Goal: Task Accomplishment & Management: Manage account settings

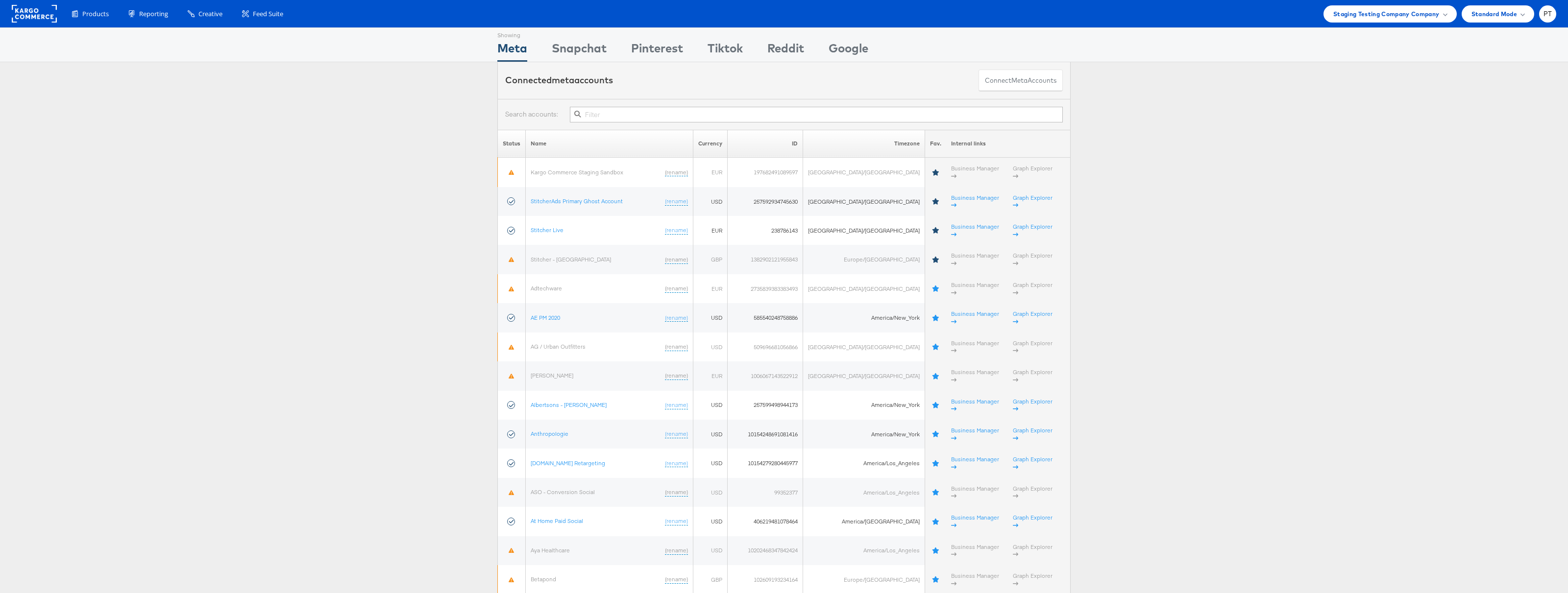
click at [640, 114] on input "text" at bounding box center [816, 114] width 493 height 16
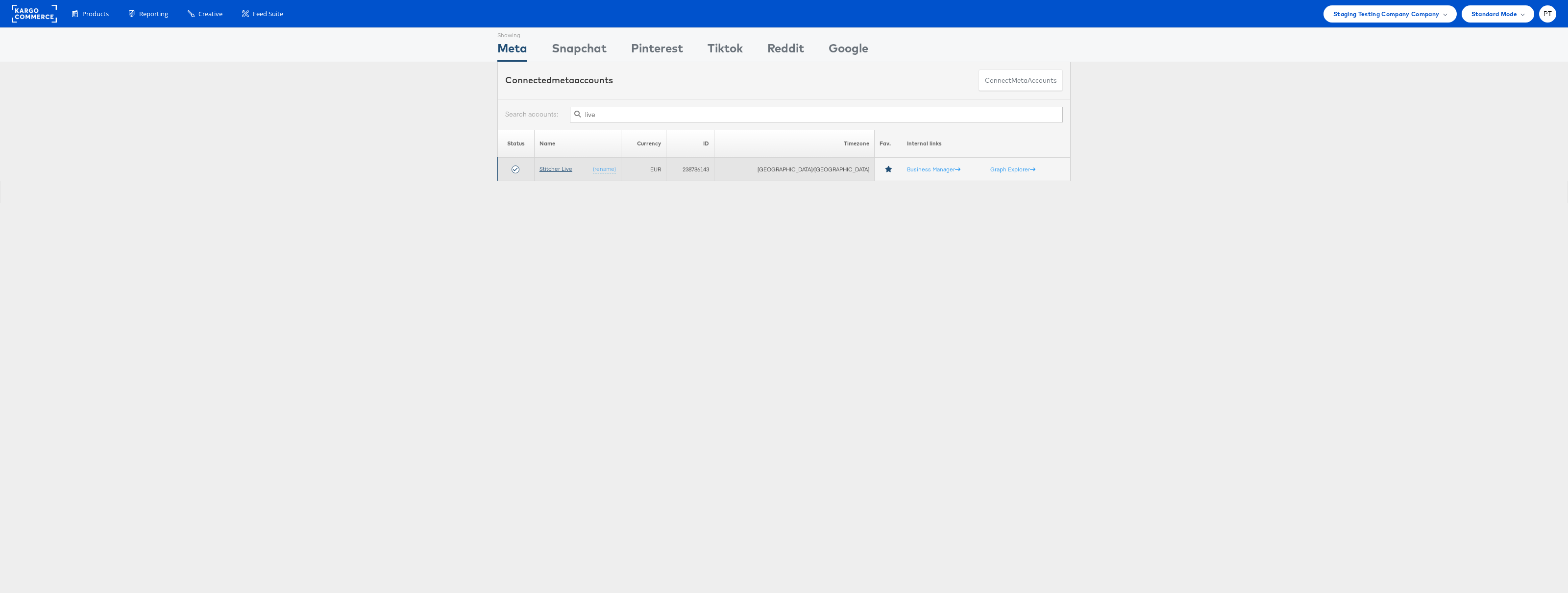
type input "live"
click at [561, 166] on link "Stitcher Live" at bounding box center [556, 168] width 33 height 7
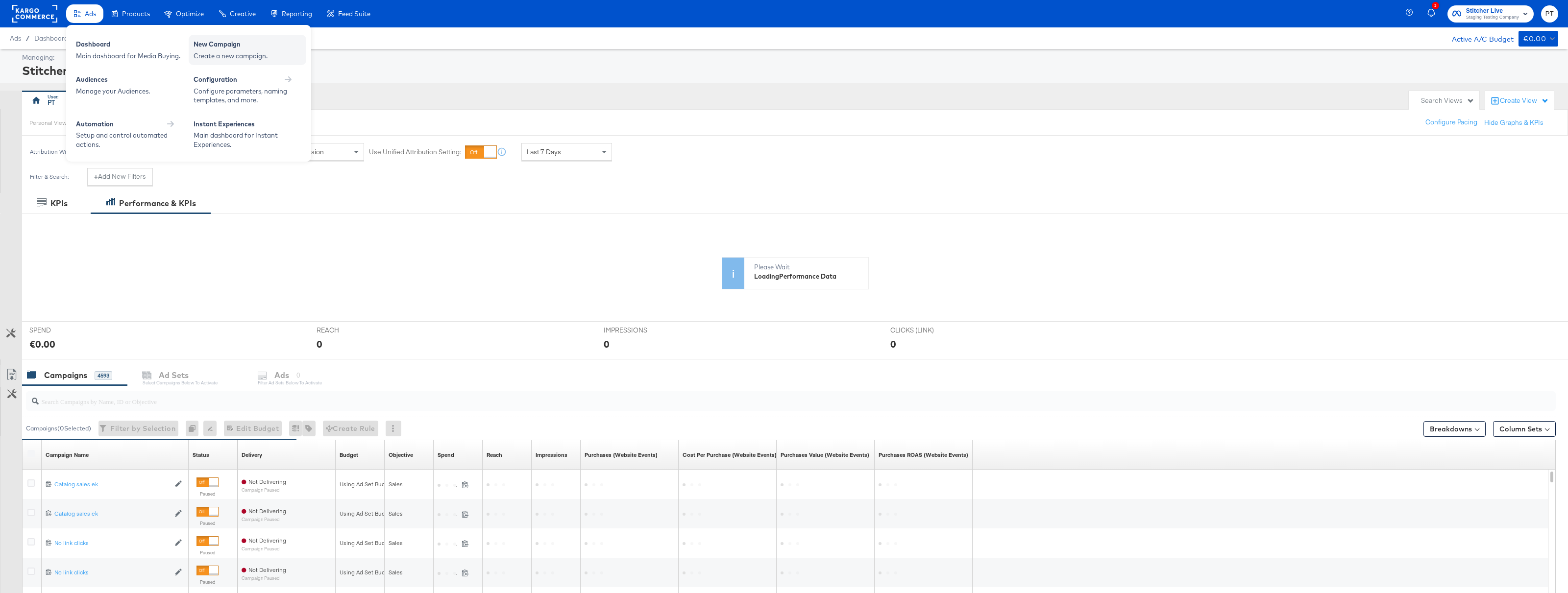
click at [217, 50] on div "New Campaign" at bounding box center [247, 45] width 108 height 12
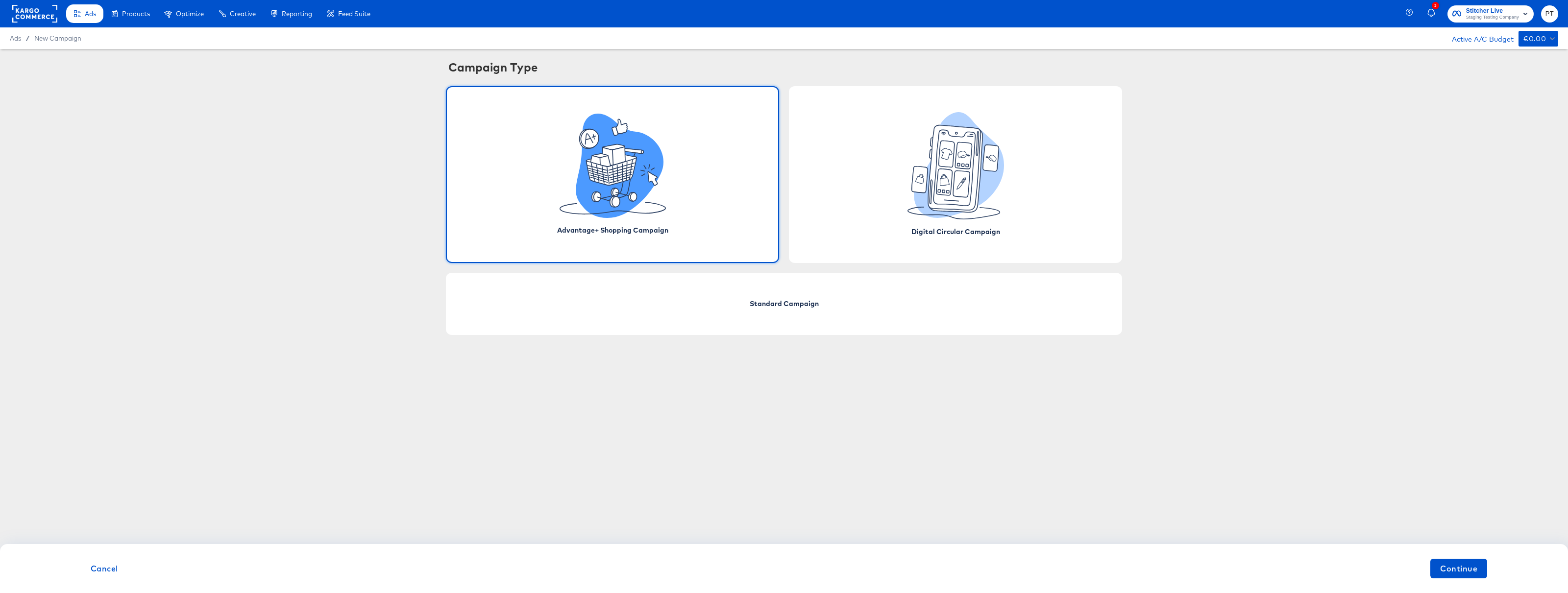
click at [589, 178] on icon at bounding box center [611, 171] width 51 height 29
click at [1467, 565] on span "Continue" at bounding box center [1458, 568] width 37 height 14
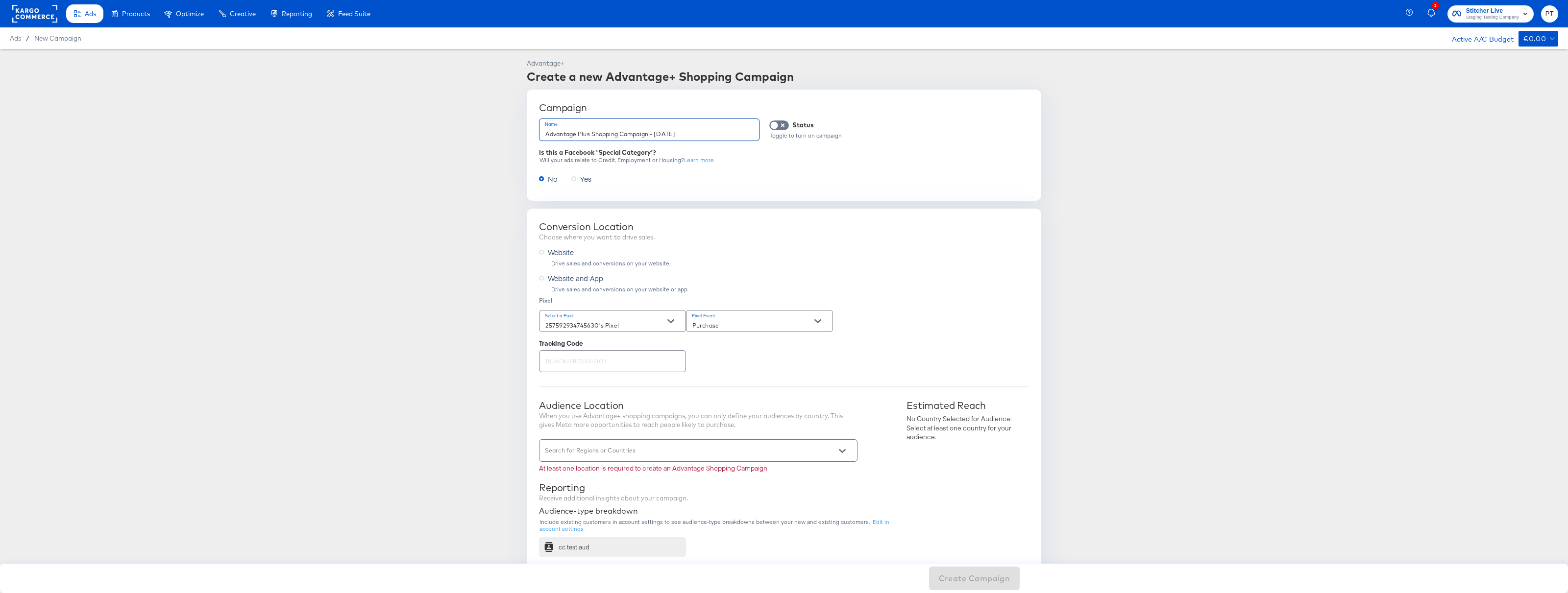
drag, startPoint x: 719, startPoint y: 133, endPoint x: 435, endPoint y: 134, distance: 284.0
click at [435, 134] on article "Advantage+ Create a new Advantage+ Shopping Campaign Campaign Name Advantage Pl…" at bounding box center [784, 504] width 1568 height 911
click at [546, 134] on input "Advantage Plus Shopping Campaign - October 2nd, 2025" at bounding box center [649, 130] width 220 height 21
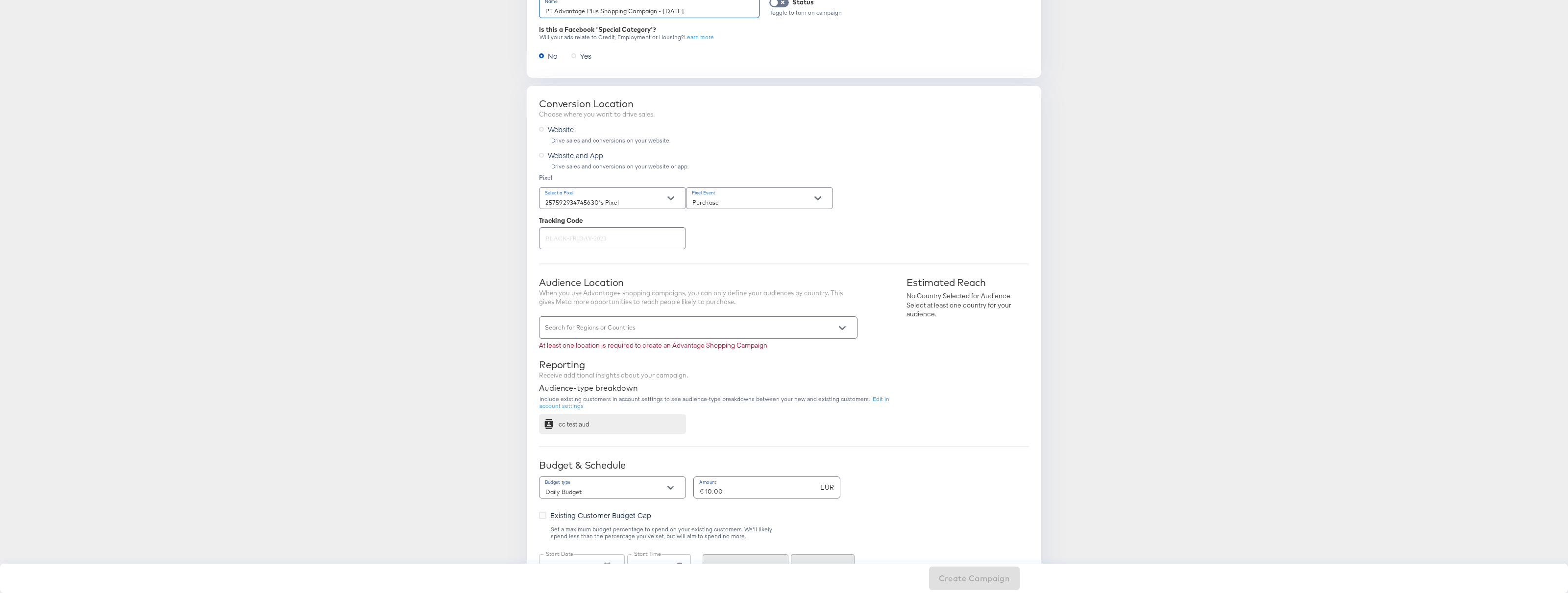
scroll to position [124, 0]
click at [692, 322] on div at bounding box center [698, 326] width 318 height 22
type input "PT Advantage Plus Shopping Campaign - October 2nd, 2025"
type input "u"
click at [622, 377] on li "United States" at bounding box center [698, 375] width 318 height 16
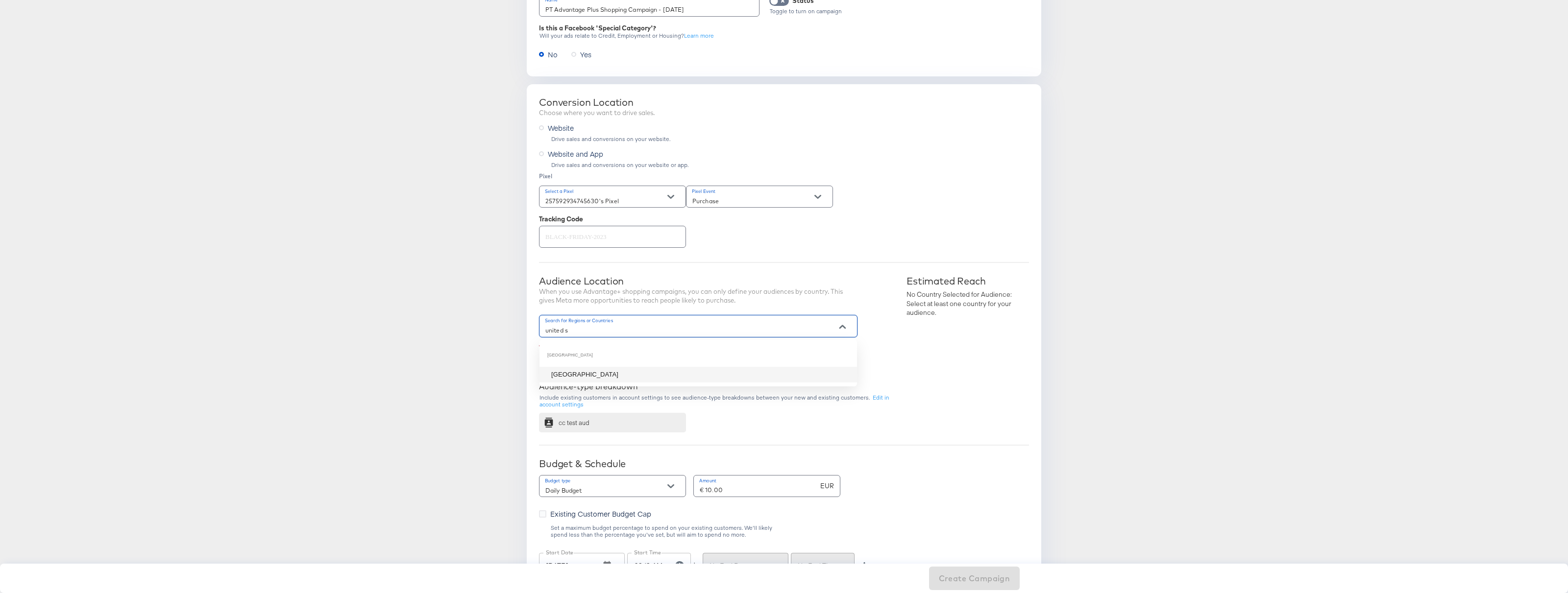
type input "united s"
click at [446, 363] on article "Advantage+ Create a new Advantage+ Shopping Campaign Campaign Name PT Advantage…" at bounding box center [784, 385] width 1568 height 921
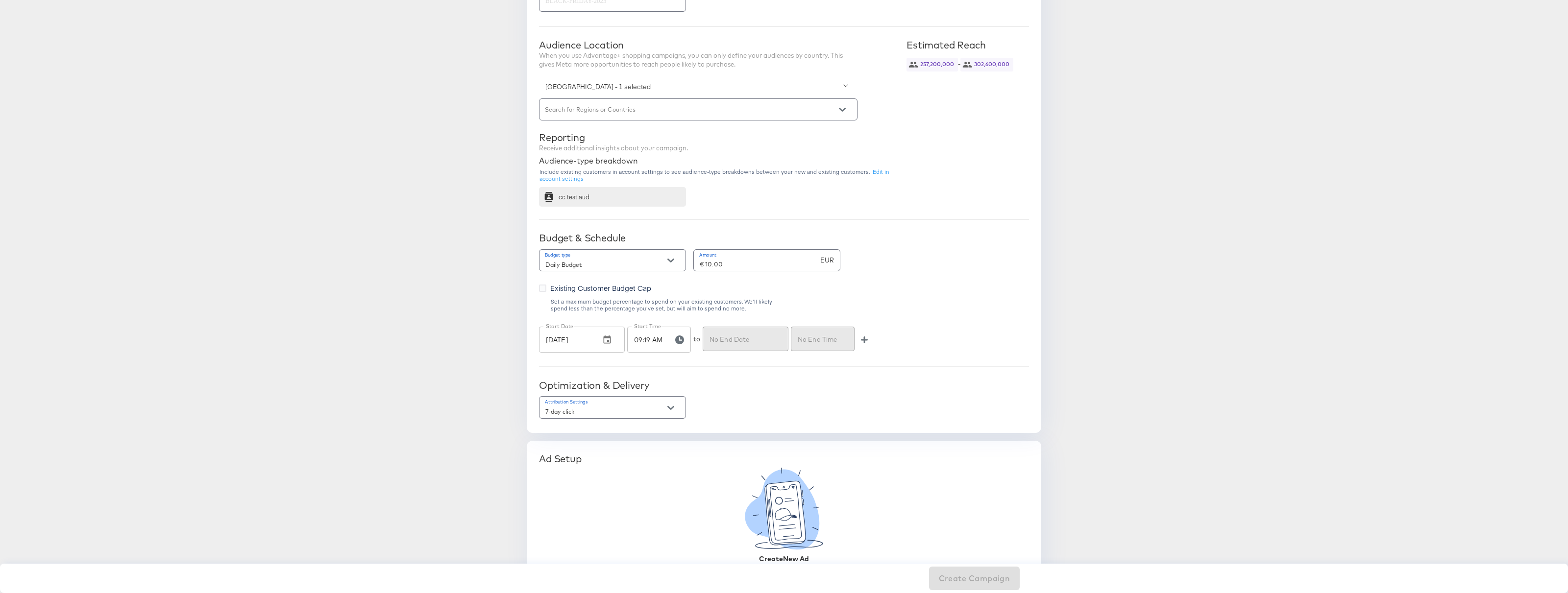
scroll to position [377, 0]
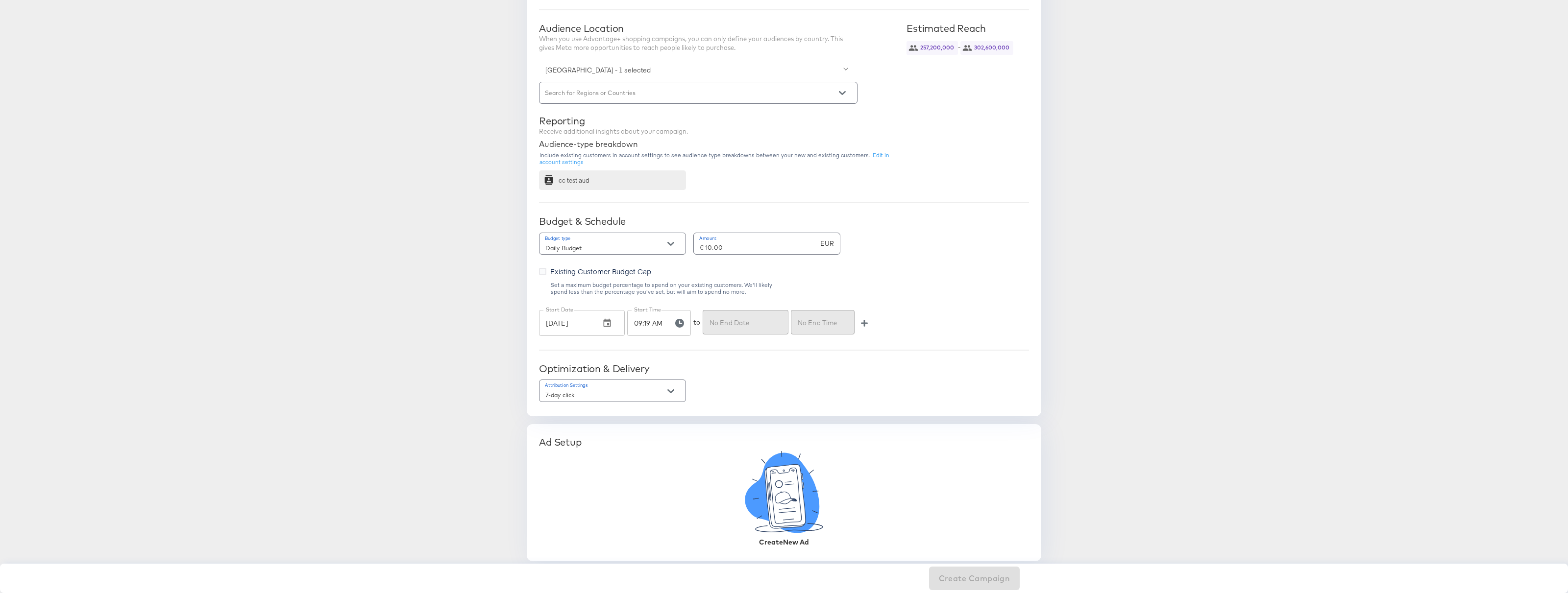
click at [791, 488] on icon at bounding box center [785, 496] width 41 height 64
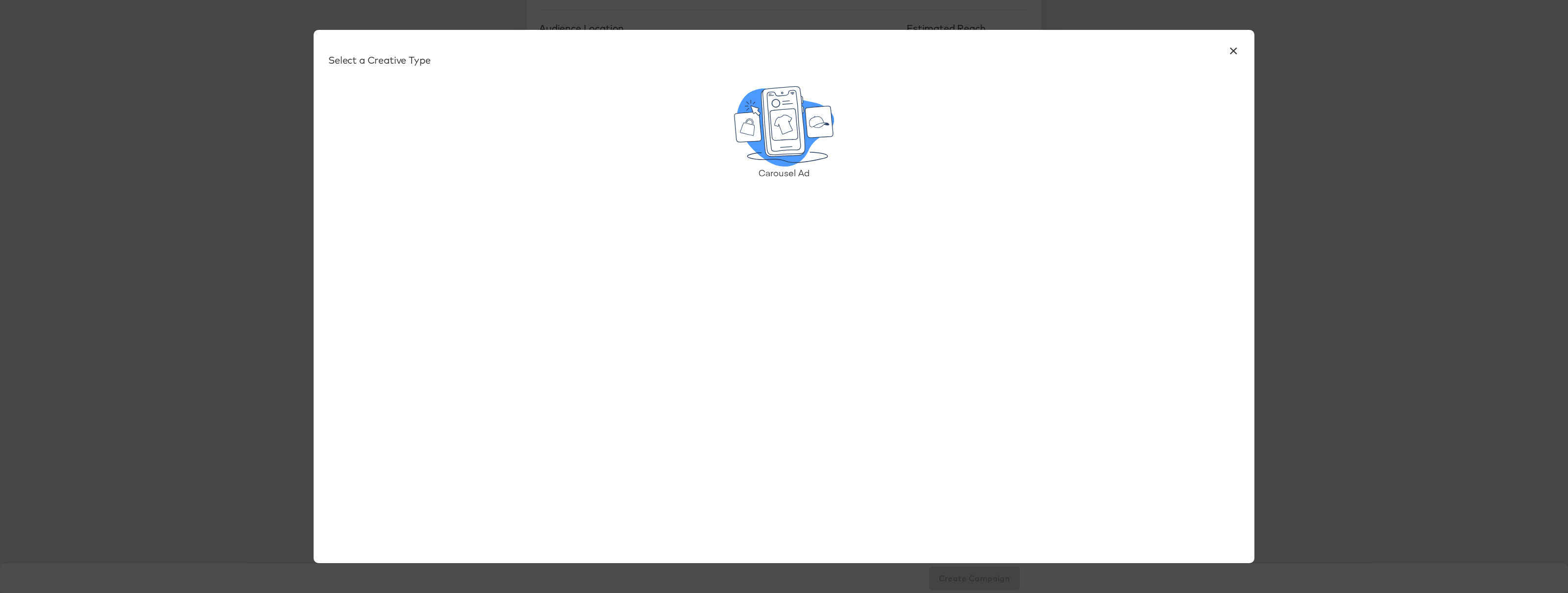
click at [789, 142] on icon at bounding box center [783, 121] width 44 height 70
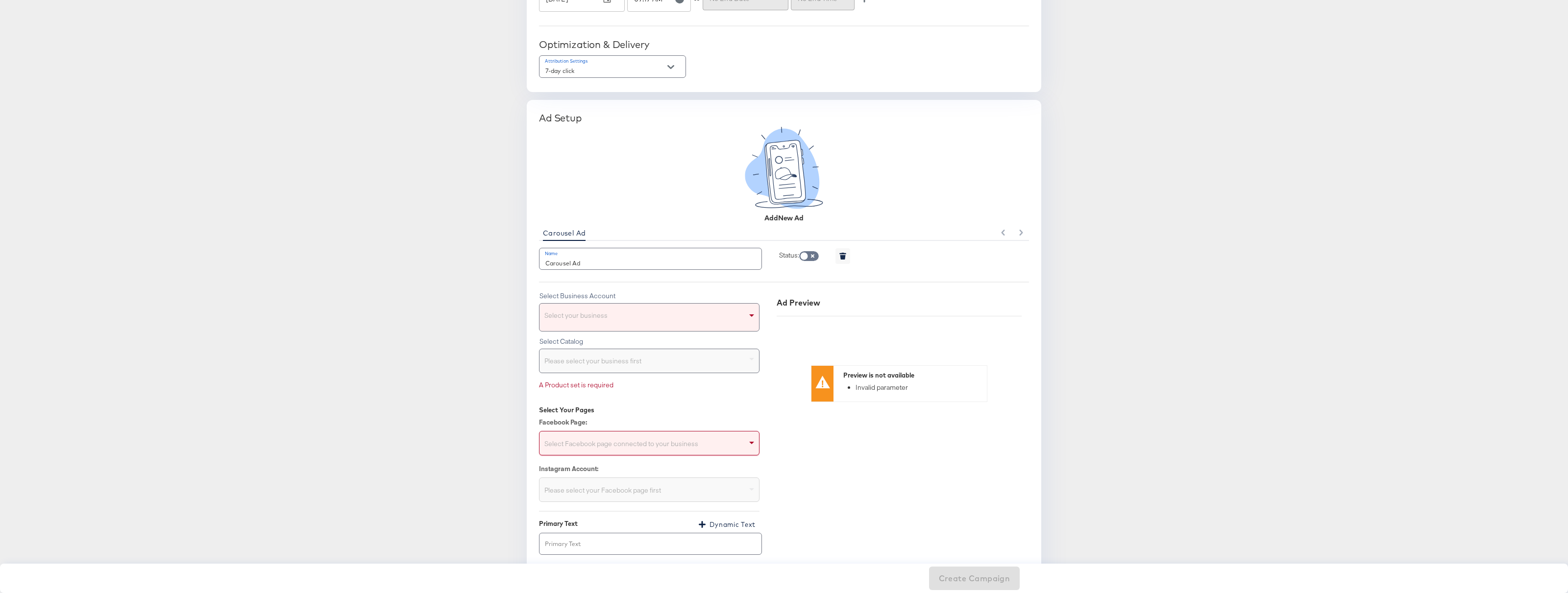
scroll to position [702, 0]
click at [683, 314] on div "Select your business" at bounding box center [649, 316] width 220 height 27
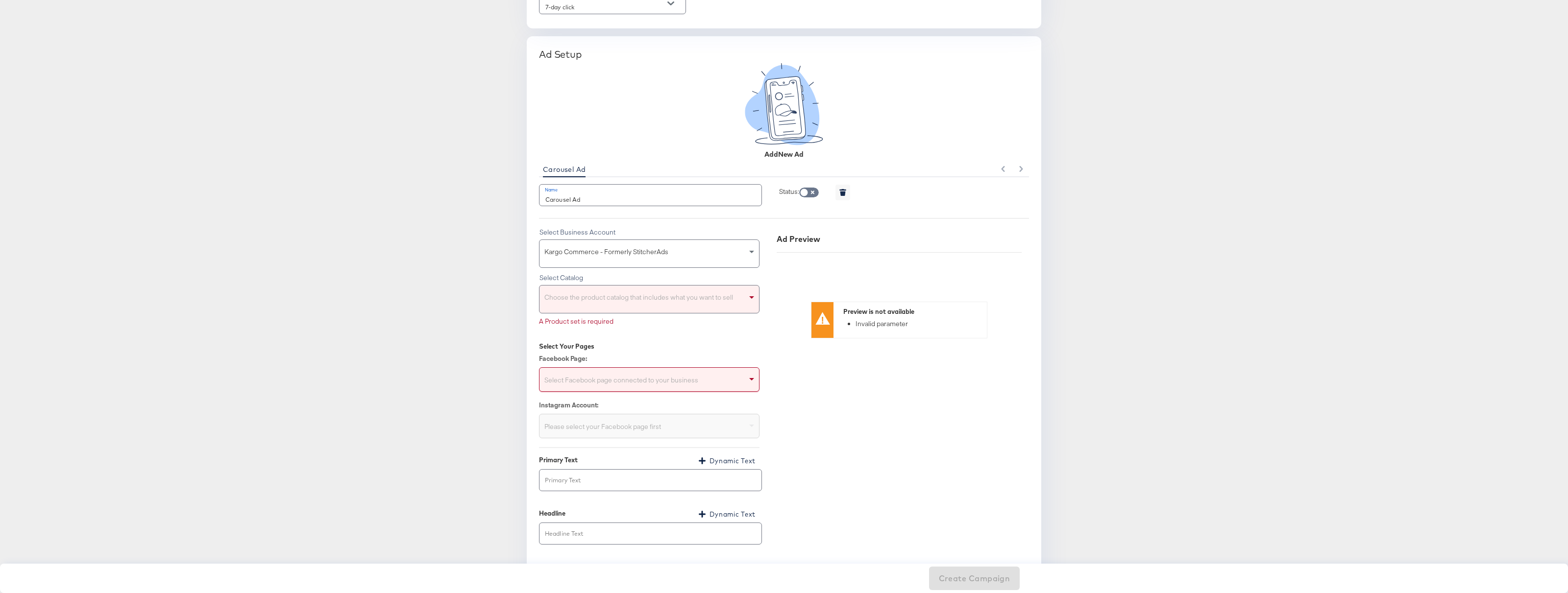
scroll to position [785, 0]
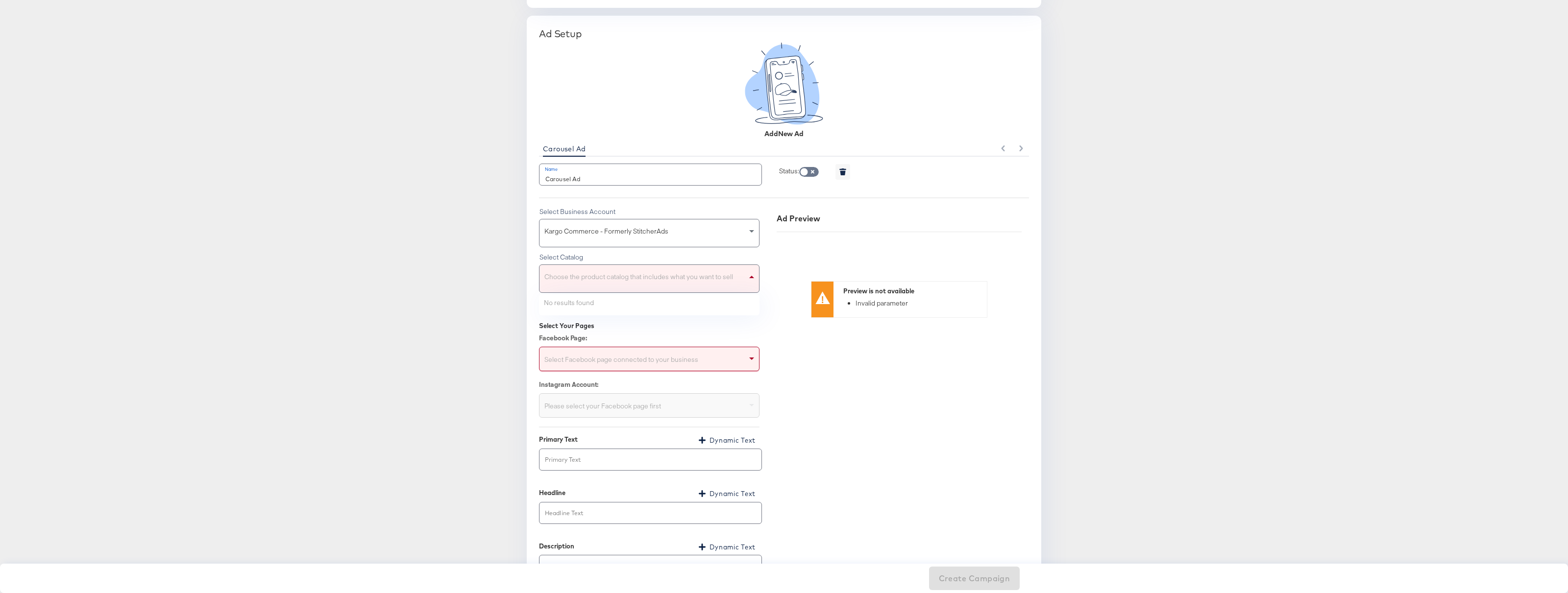
click at [652, 270] on div "Choose the product catalog that includes what you want to sell" at bounding box center [649, 279] width 220 height 27
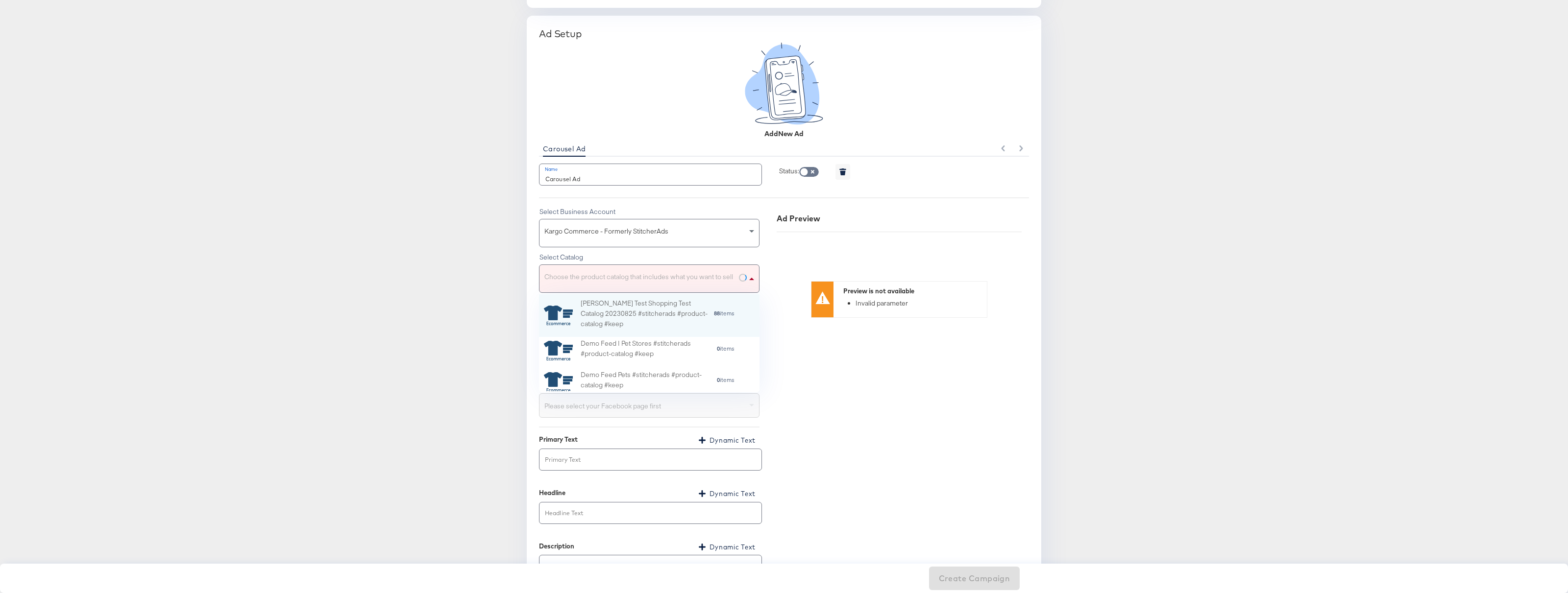
scroll to position [97, 220]
click at [621, 310] on div "Bradley Test Shopping Test Catalog 20230825 #stitcherads #product-catalog #keep" at bounding box center [647, 316] width 133 height 34
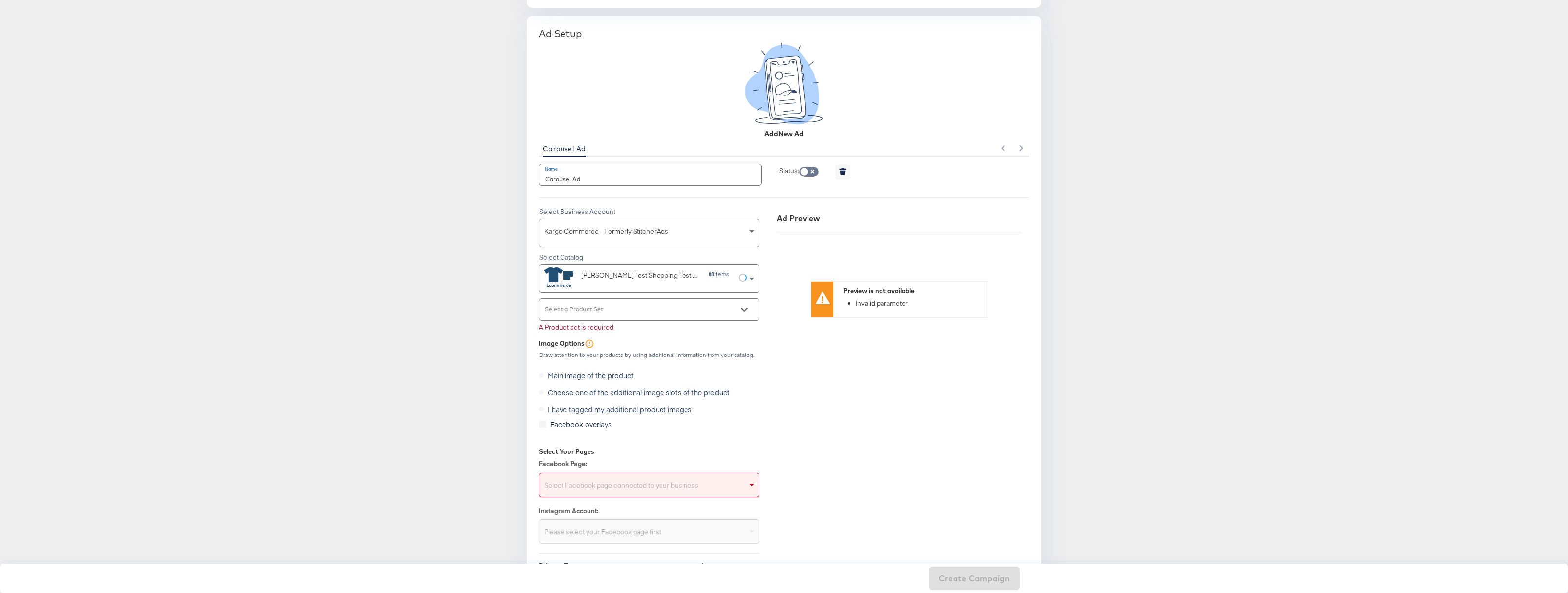
click at [621, 312] on input "Select a Product Set" at bounding box center [642, 313] width 197 height 12
click at [600, 331] on div "PPS3 Test 88 items" at bounding box center [649, 334] width 204 height 10
type input "PPS3 Test"
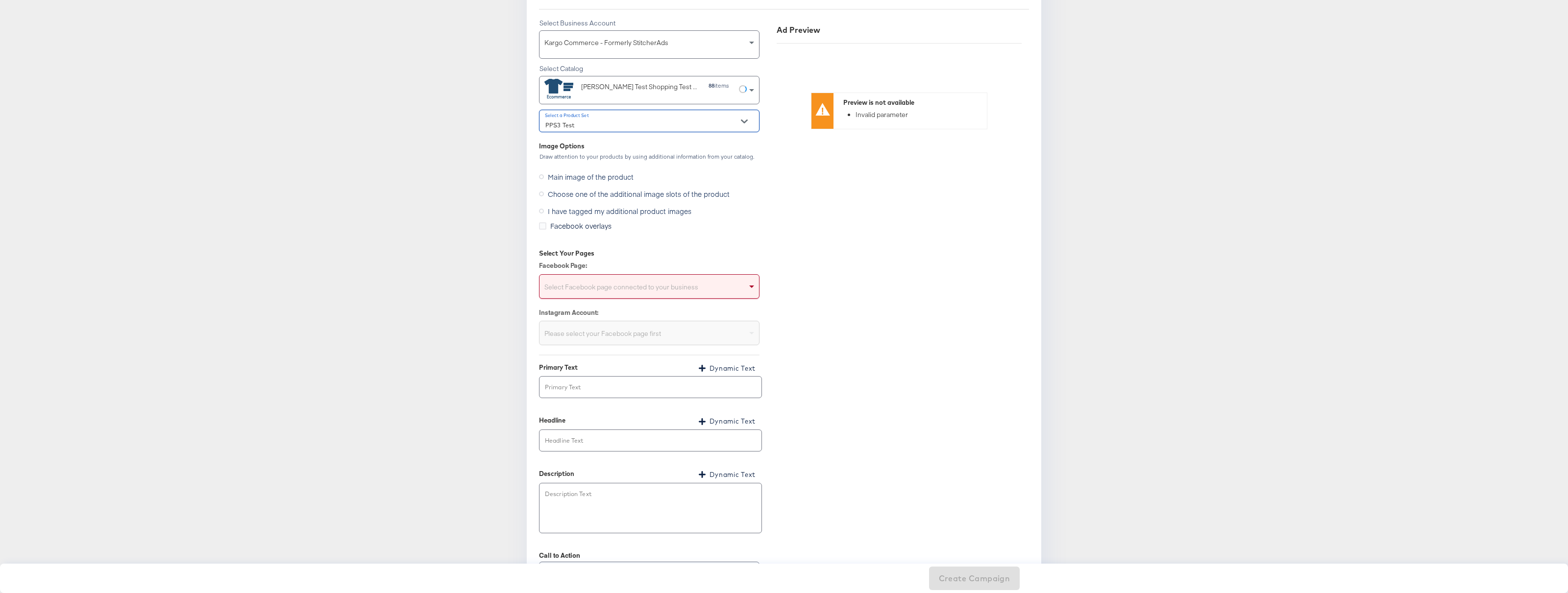
scroll to position [977, 0]
click at [628, 291] on div "Select Facebook page connected to your business" at bounding box center [649, 285] width 220 height 19
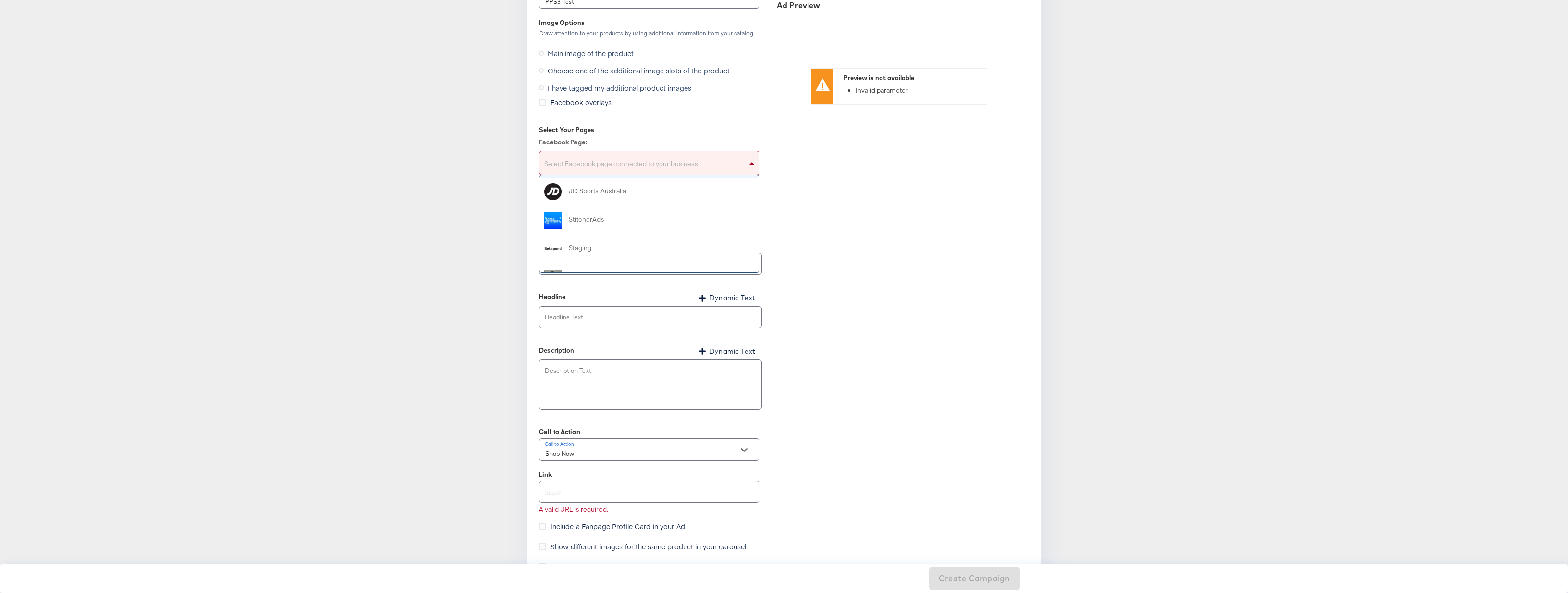
scroll to position [92, 0]
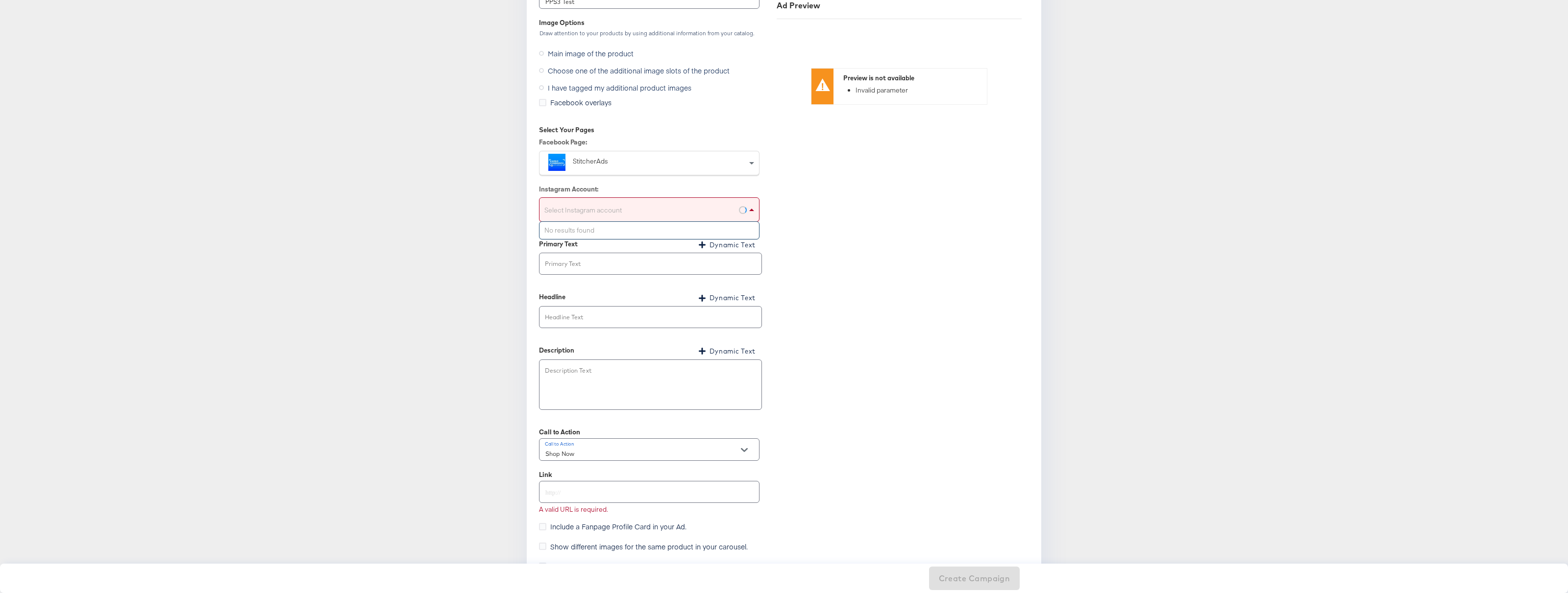
click at [629, 211] on div "Select Instagram account" at bounding box center [649, 212] width 220 height 19
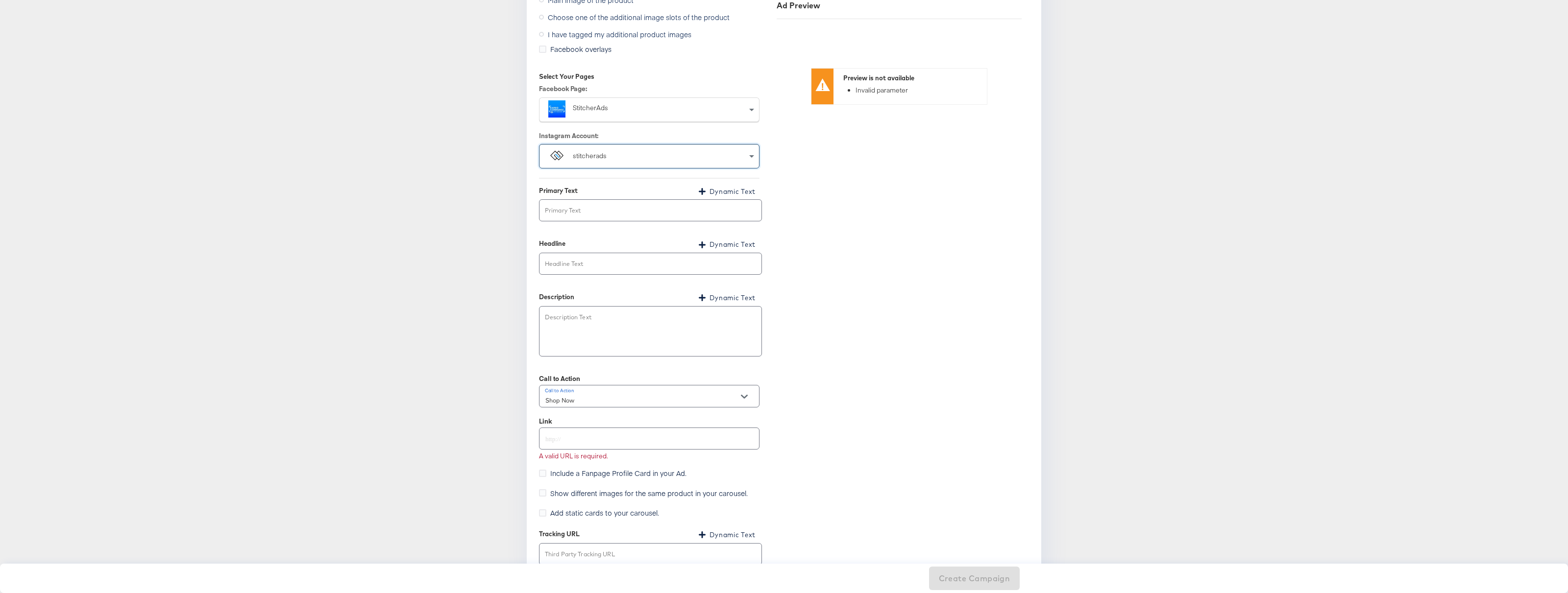
scroll to position [1168, 0]
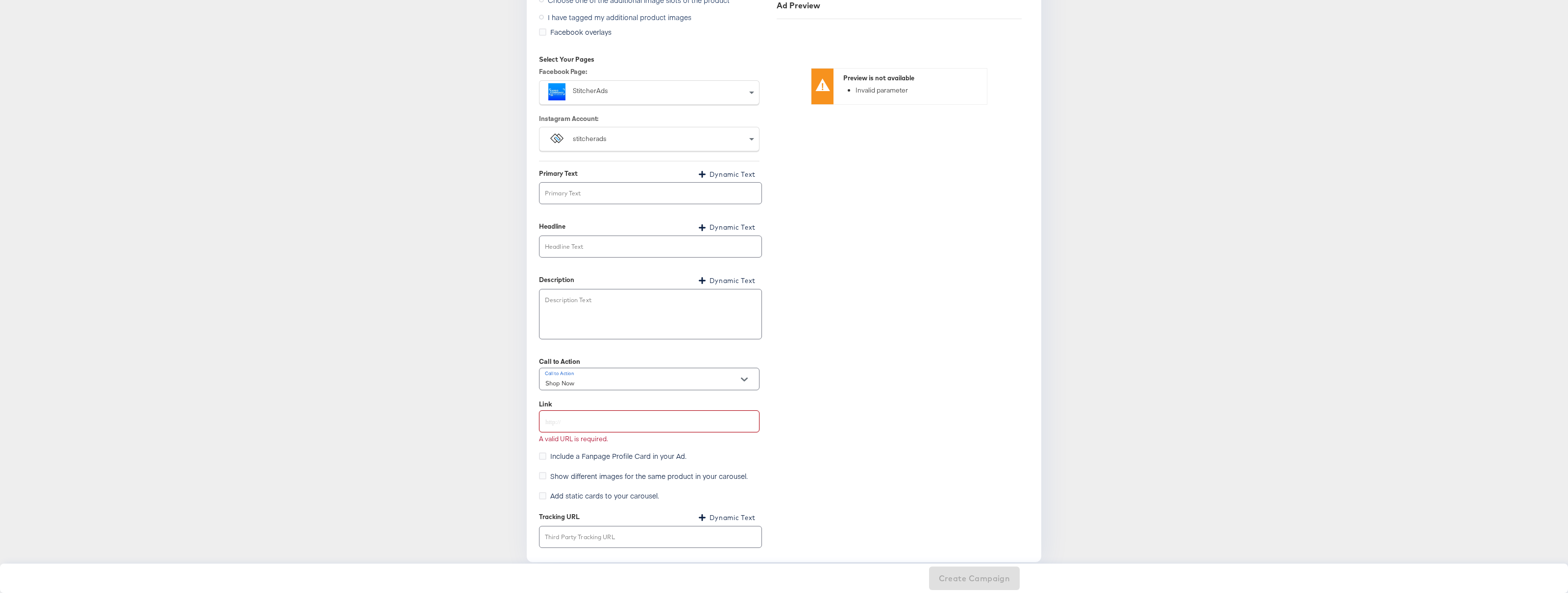
click at [582, 418] on input "text" at bounding box center [649, 417] width 220 height 21
type input "https://kargo.com"
click at [811, 407] on div "Ad Preview Preview is not available Invalid parameter" at bounding box center [899, 194] width 260 height 710
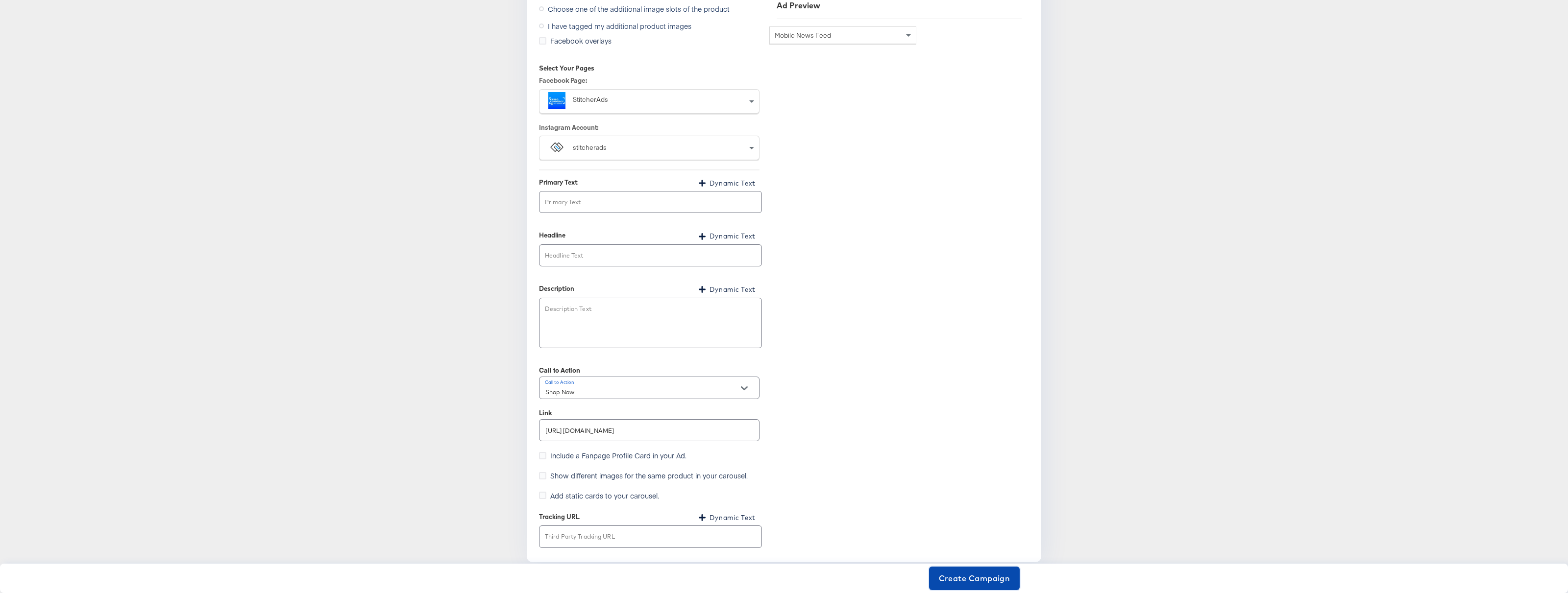
click at [965, 579] on span "Create Campaign" at bounding box center [975, 578] width 72 height 14
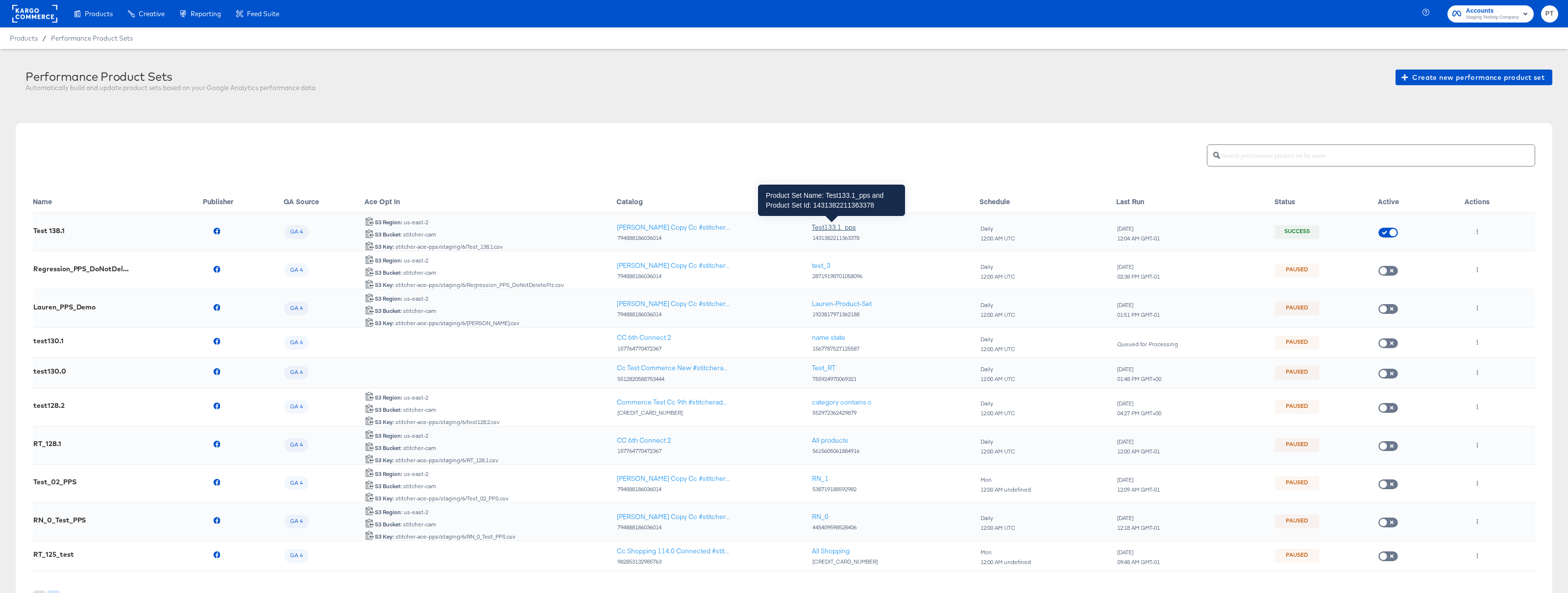
click at [831, 227] on div "Test133.1_pps" at bounding box center [834, 227] width 44 height 9
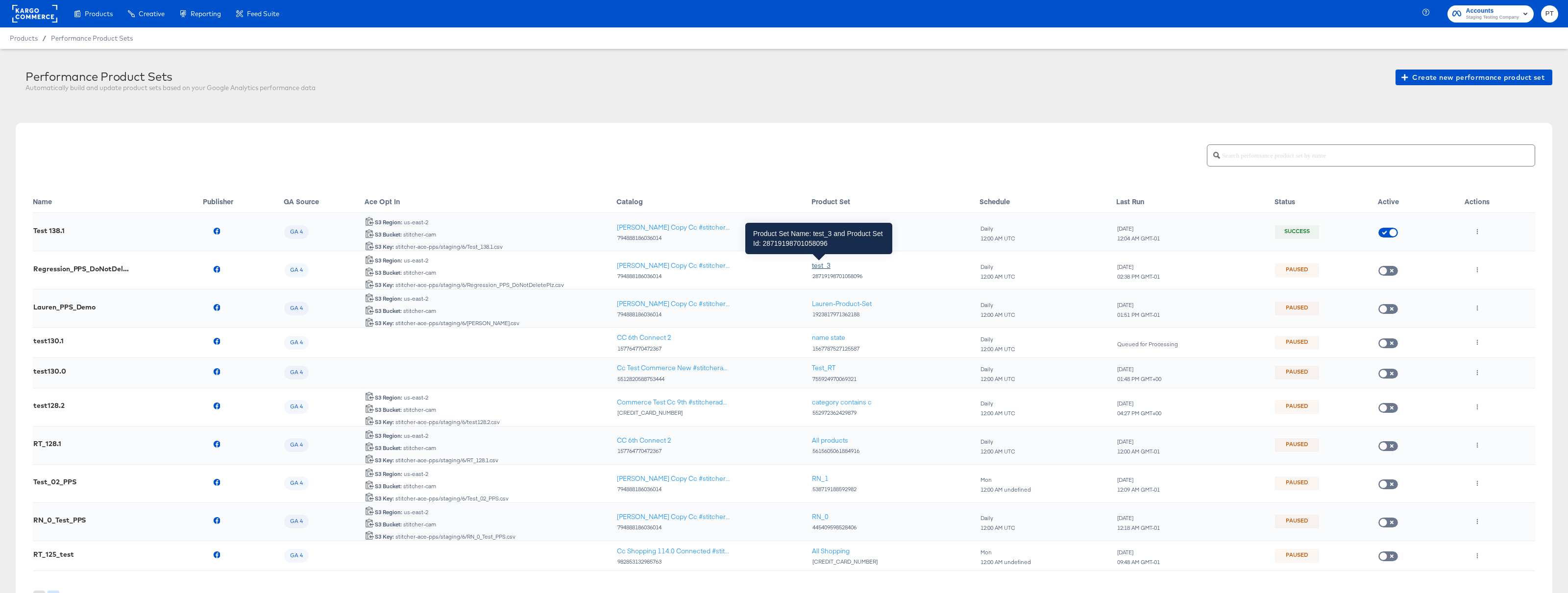
click at [817, 263] on div "test_3" at bounding box center [821, 265] width 19 height 9
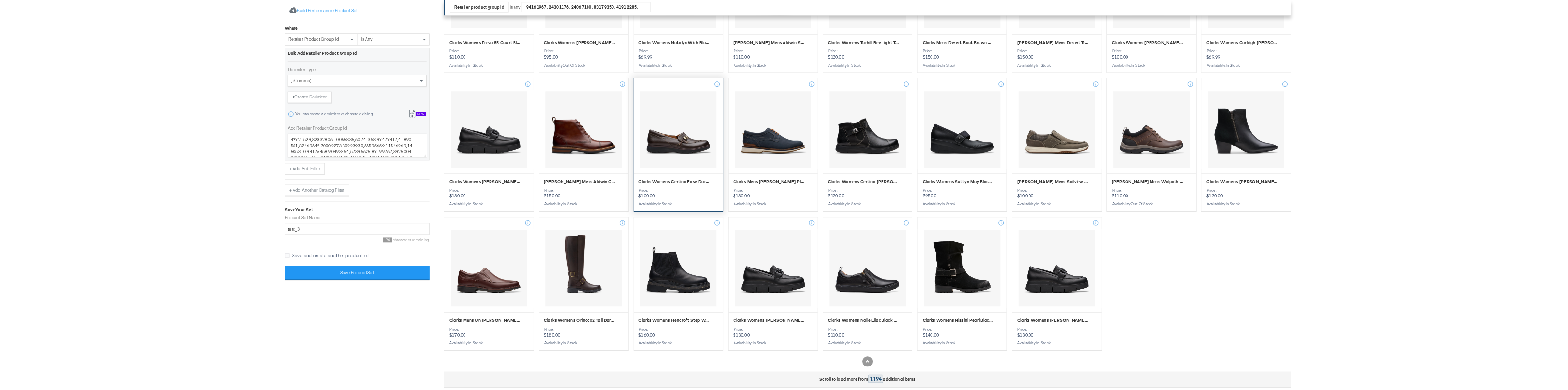
scroll to position [56, 0]
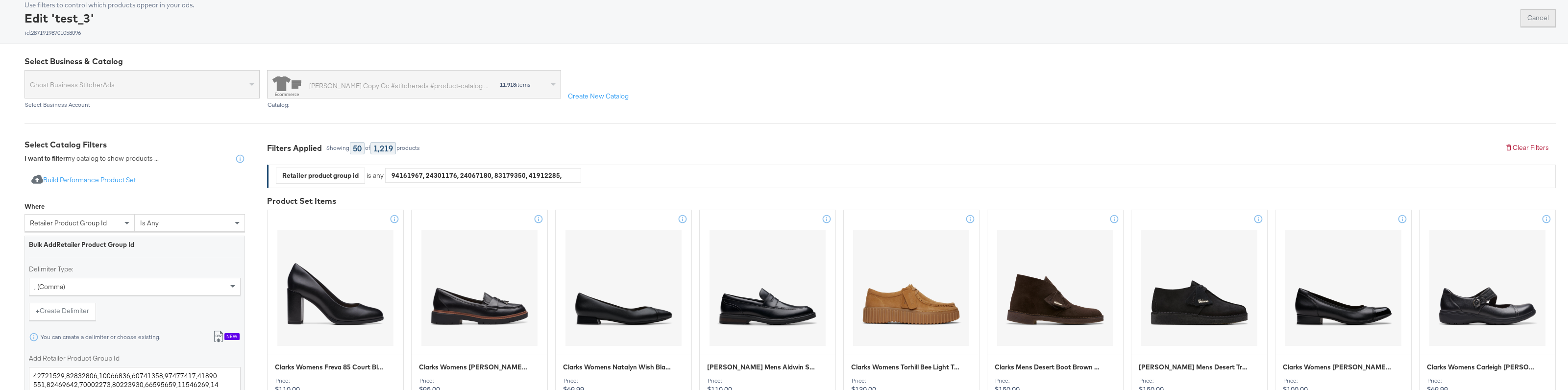
click at [1539, 21] on button "Cancel" at bounding box center [1538, 18] width 35 height 18
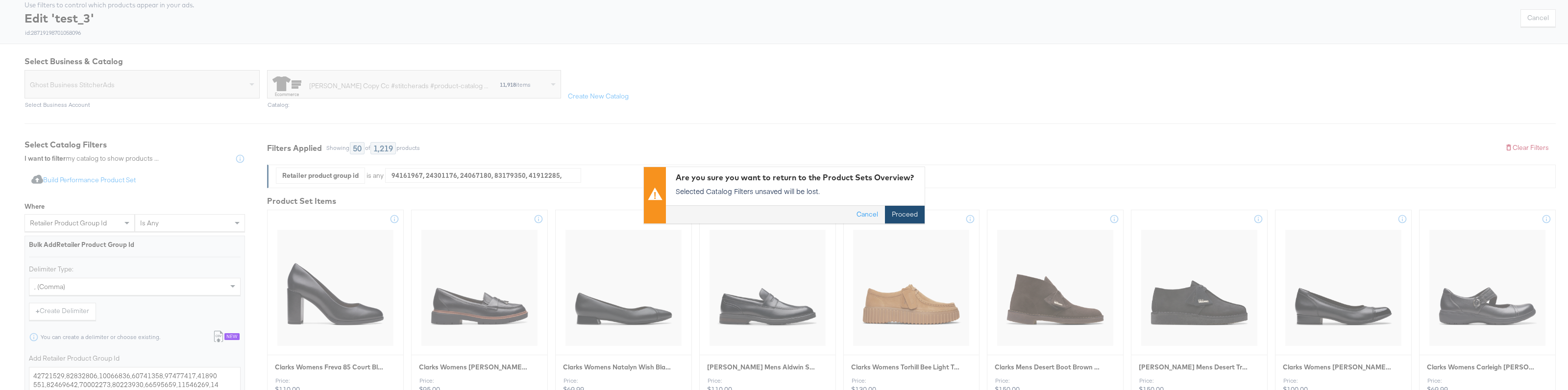
click at [897, 215] on button "Proceed" at bounding box center [905, 214] width 40 height 18
